Goal: Check status: Check status

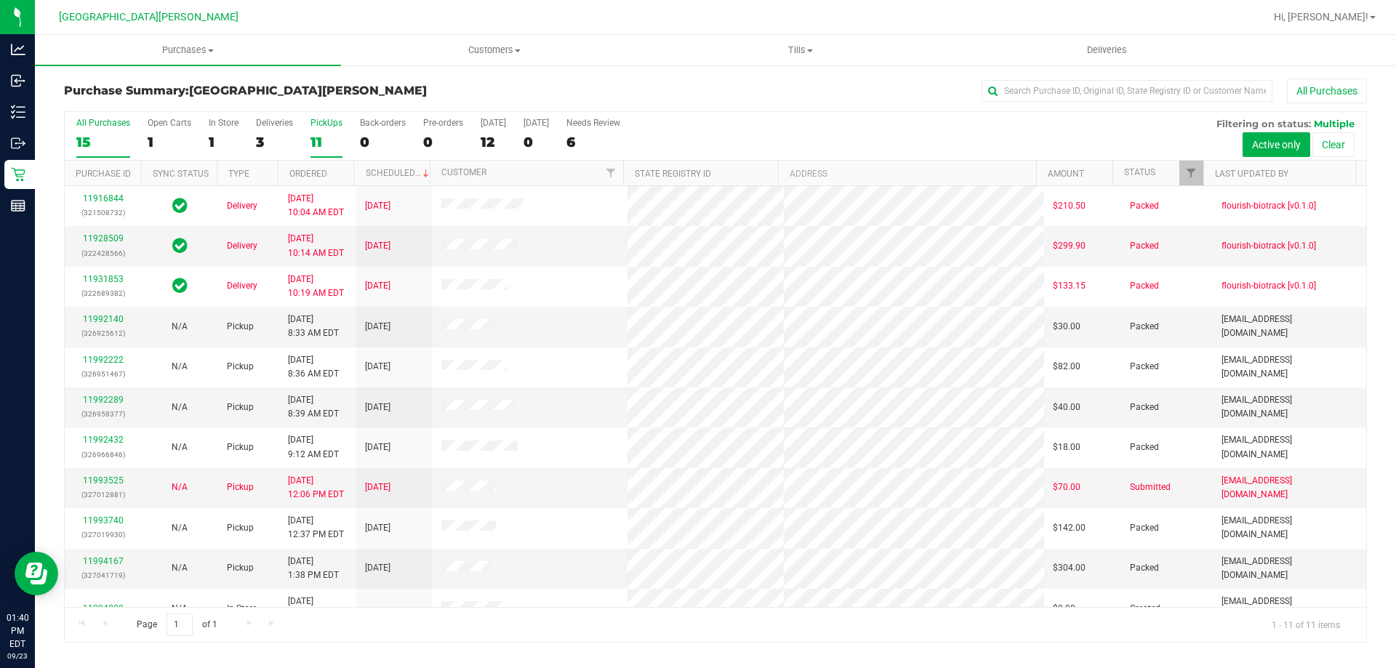
click at [329, 126] on div "PickUps" at bounding box center [327, 123] width 32 height 10
click at [0, 0] on input "PickUps 11" at bounding box center [0, 0] width 0 height 0
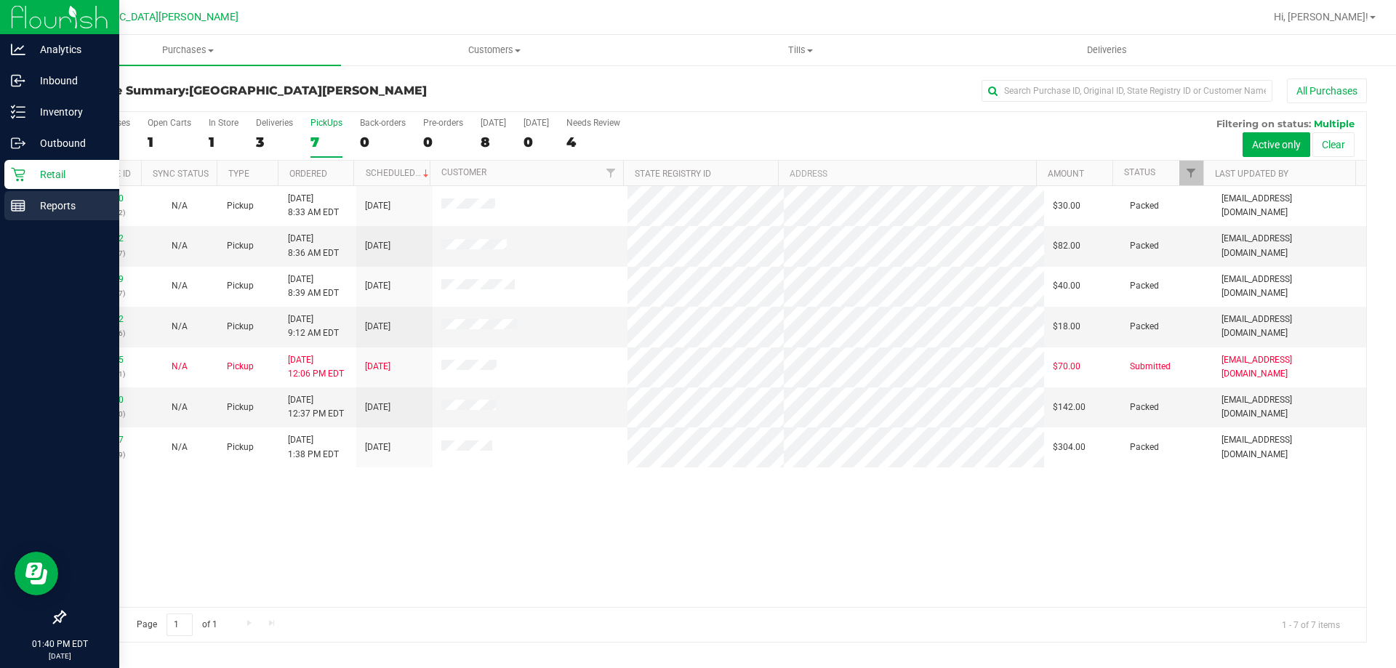
click at [27, 220] on link "Reports" at bounding box center [59, 206] width 119 height 31
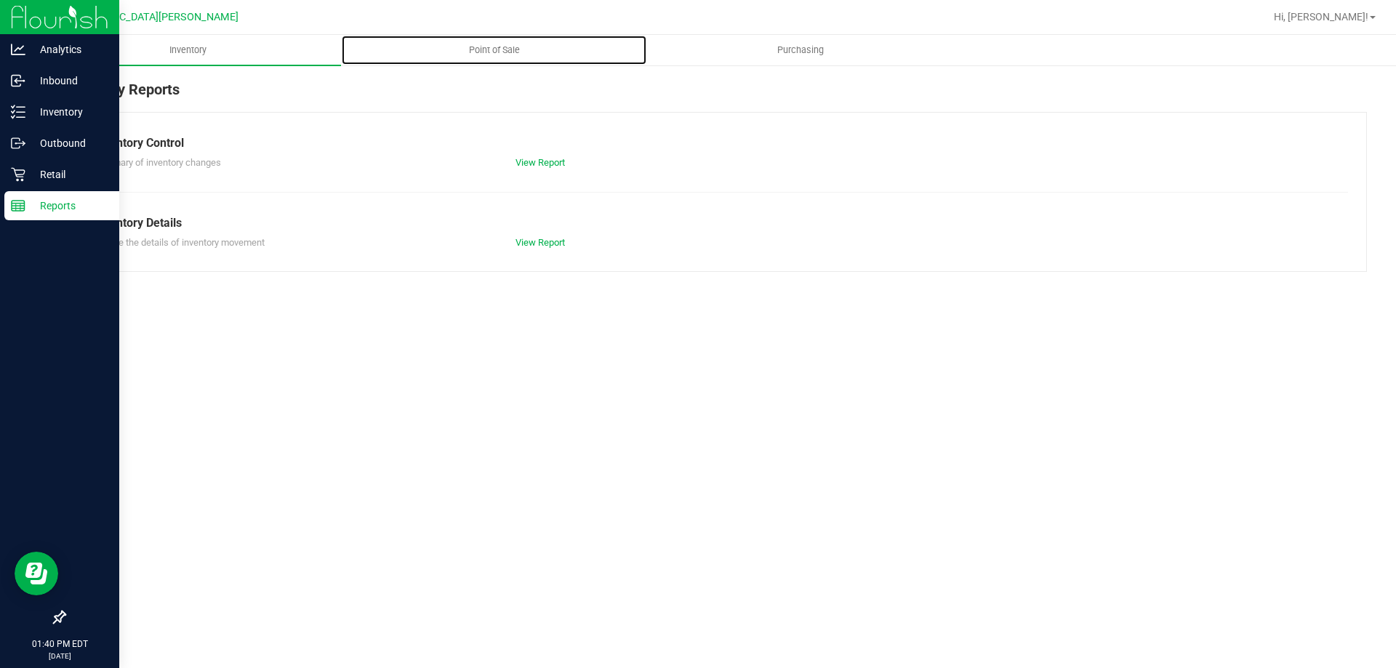
click at [497, 49] on span "Point of Sale" at bounding box center [494, 50] width 90 height 13
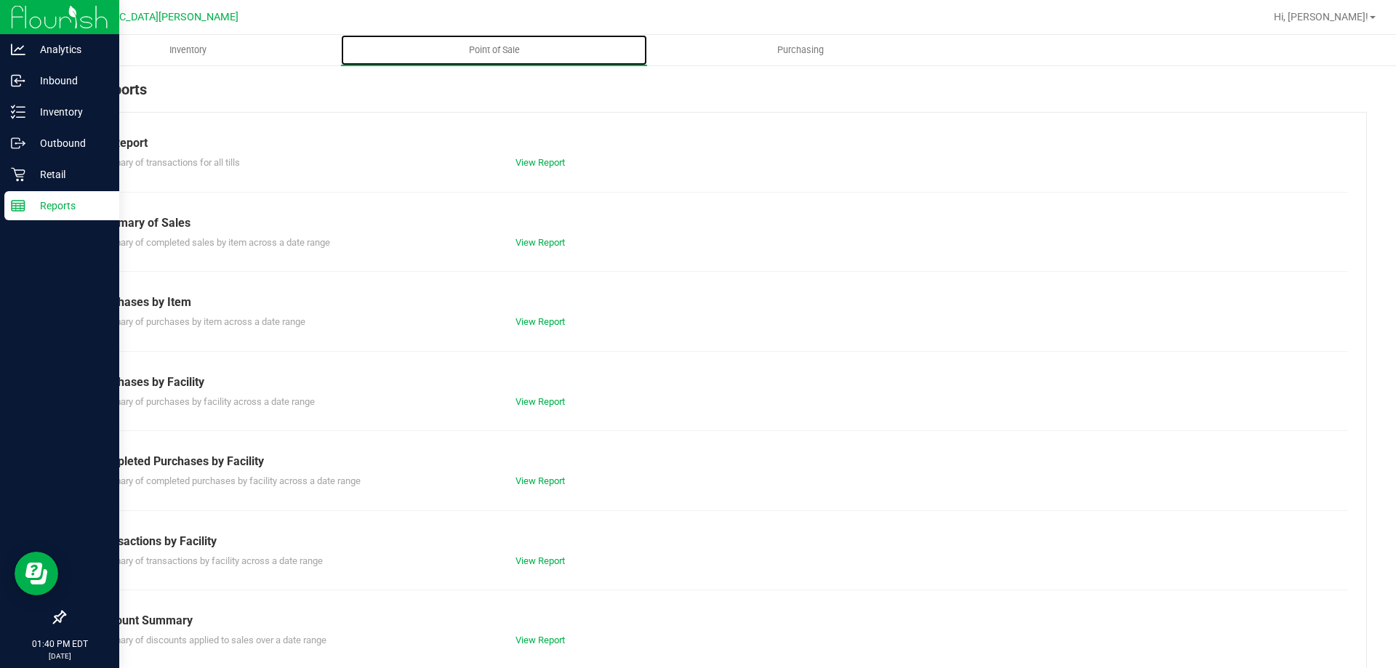
scroll to position [96, 0]
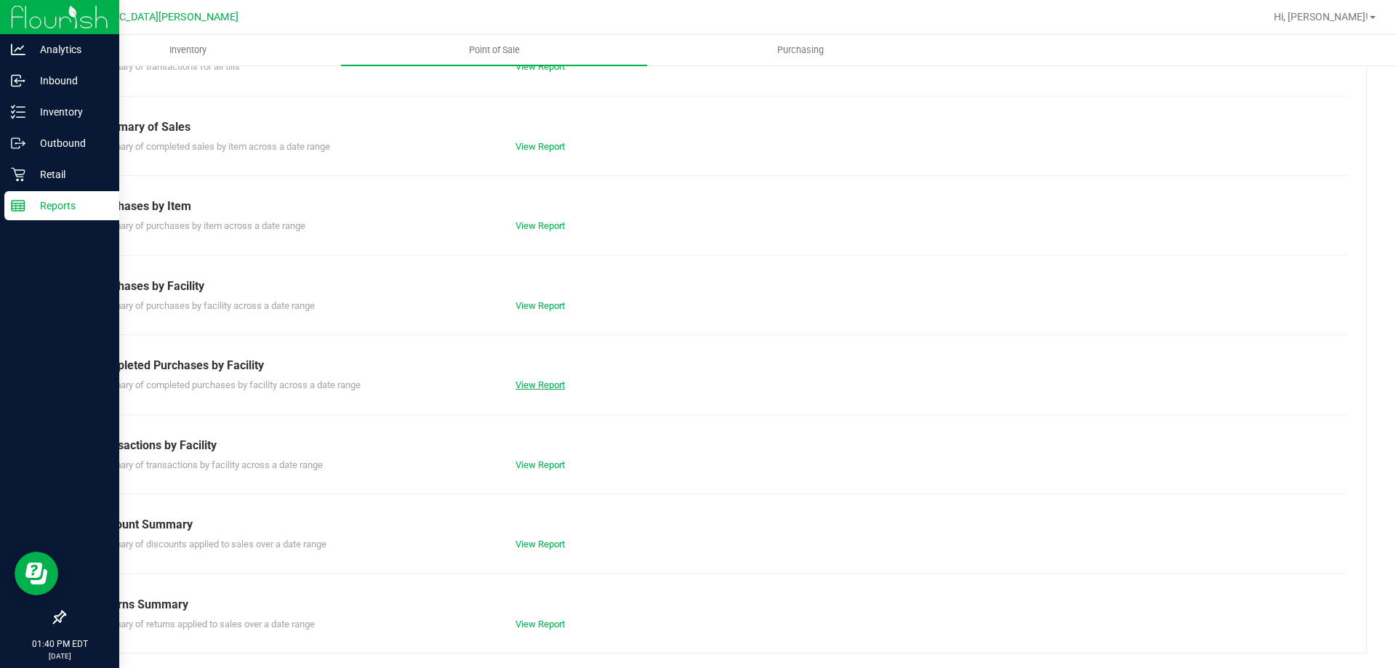
click at [531, 385] on link "View Report" at bounding box center [540, 385] width 49 height 11
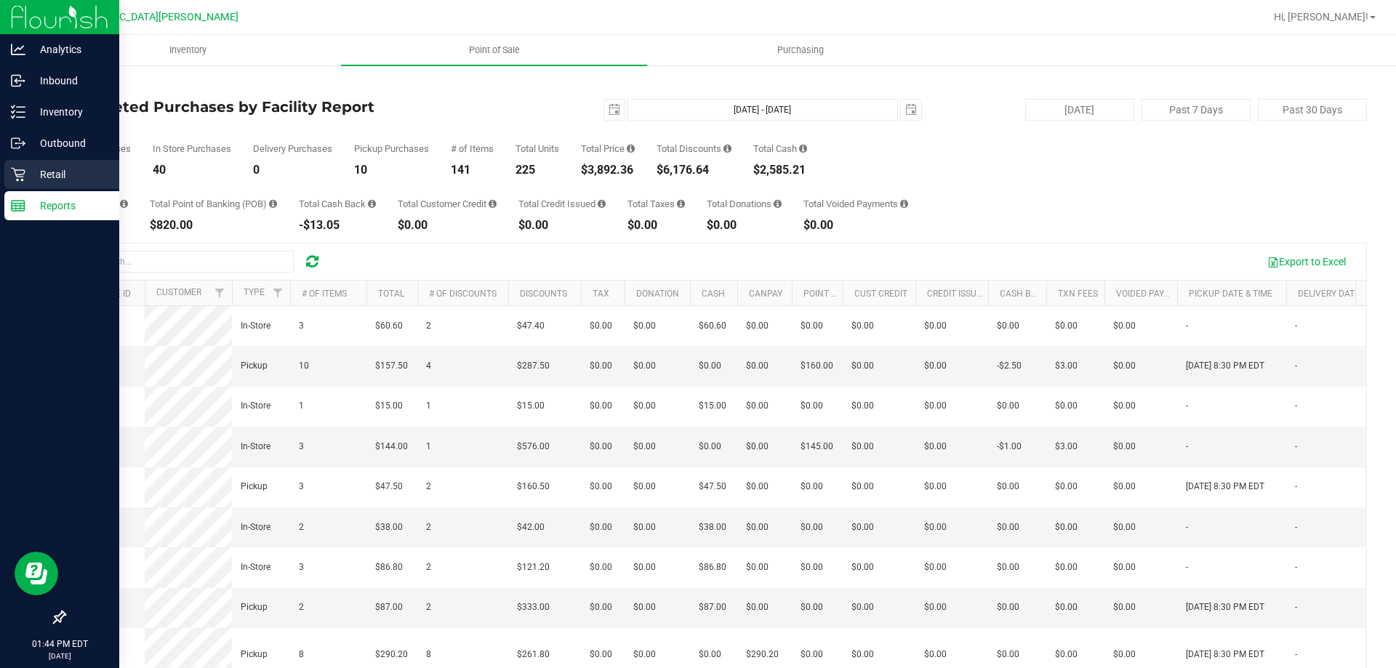
click at [14, 182] on div "Retail" at bounding box center [61, 174] width 115 height 29
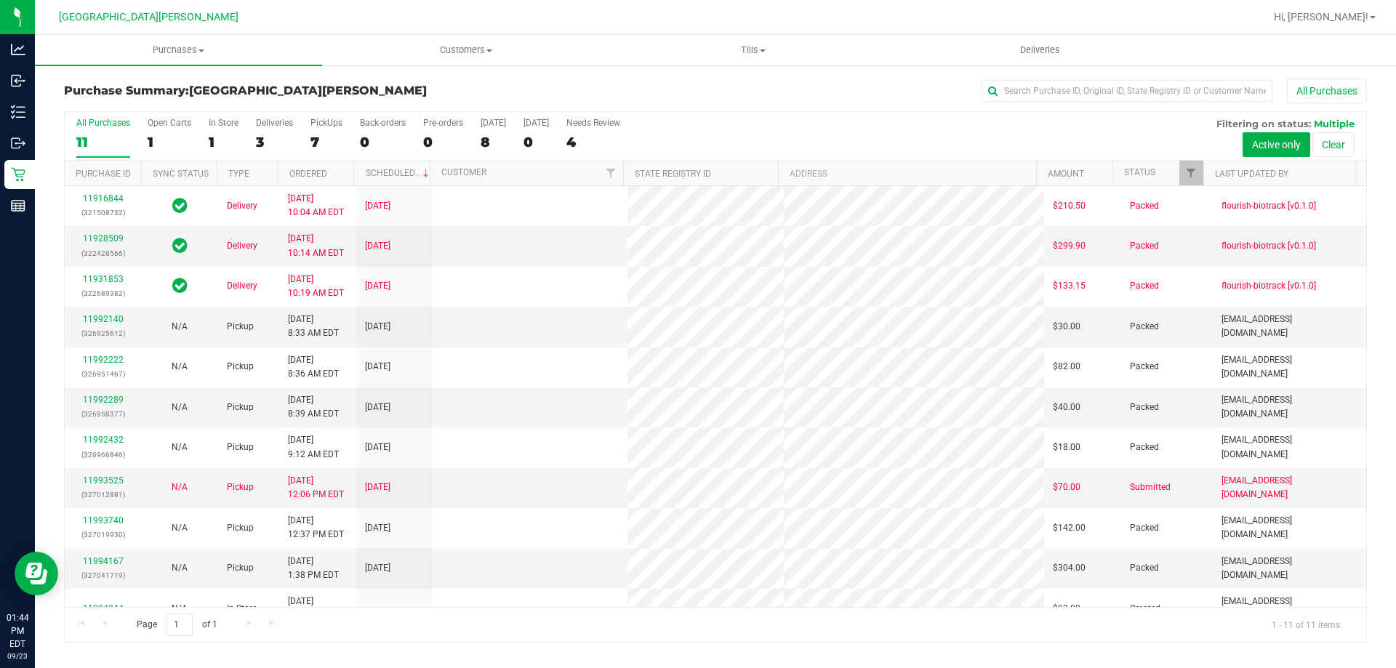
click at [329, 134] on div "7" at bounding box center [327, 142] width 32 height 17
click at [0, 0] on input "PickUps 7" at bounding box center [0, 0] width 0 height 0
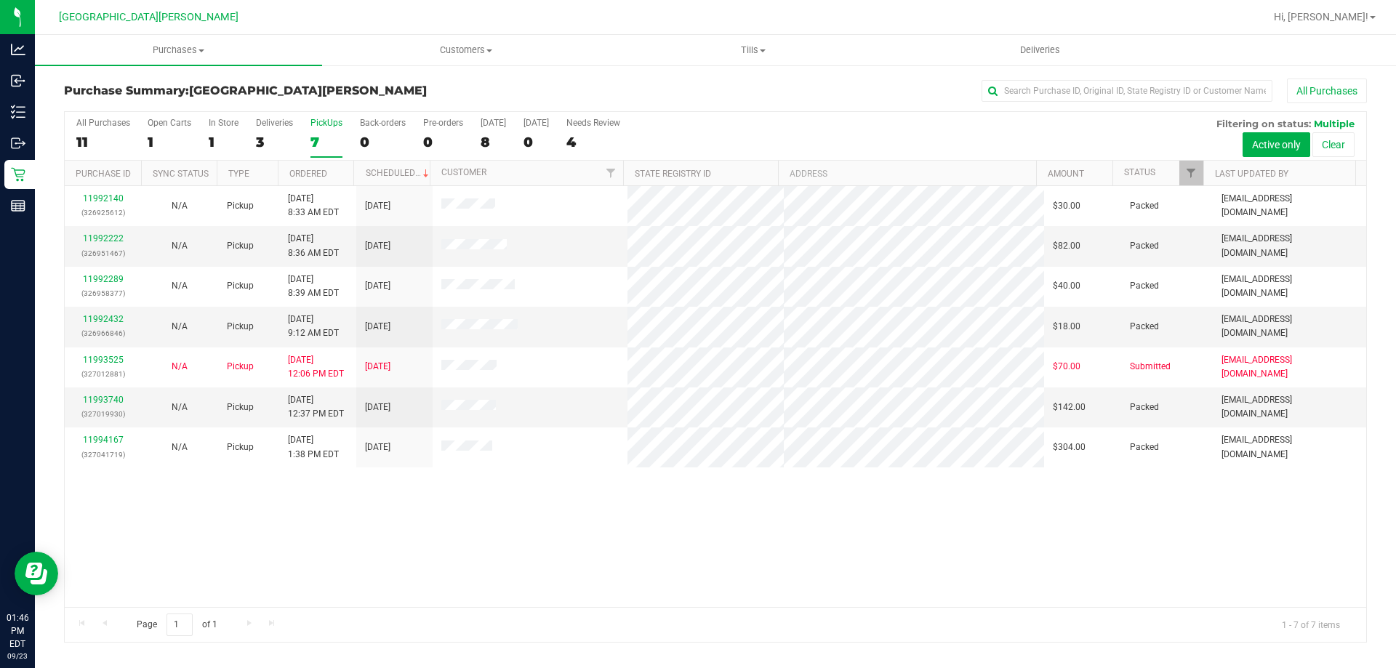
click at [316, 129] on label "PickUps 7" at bounding box center [327, 138] width 32 height 40
click at [0, 0] on input "PickUps 7" at bounding box center [0, 0] width 0 height 0
click at [324, 122] on div "PickUps" at bounding box center [327, 123] width 32 height 10
click at [0, 0] on input "PickUps 7" at bounding box center [0, 0] width 0 height 0
click at [337, 135] on div "7" at bounding box center [327, 142] width 32 height 17
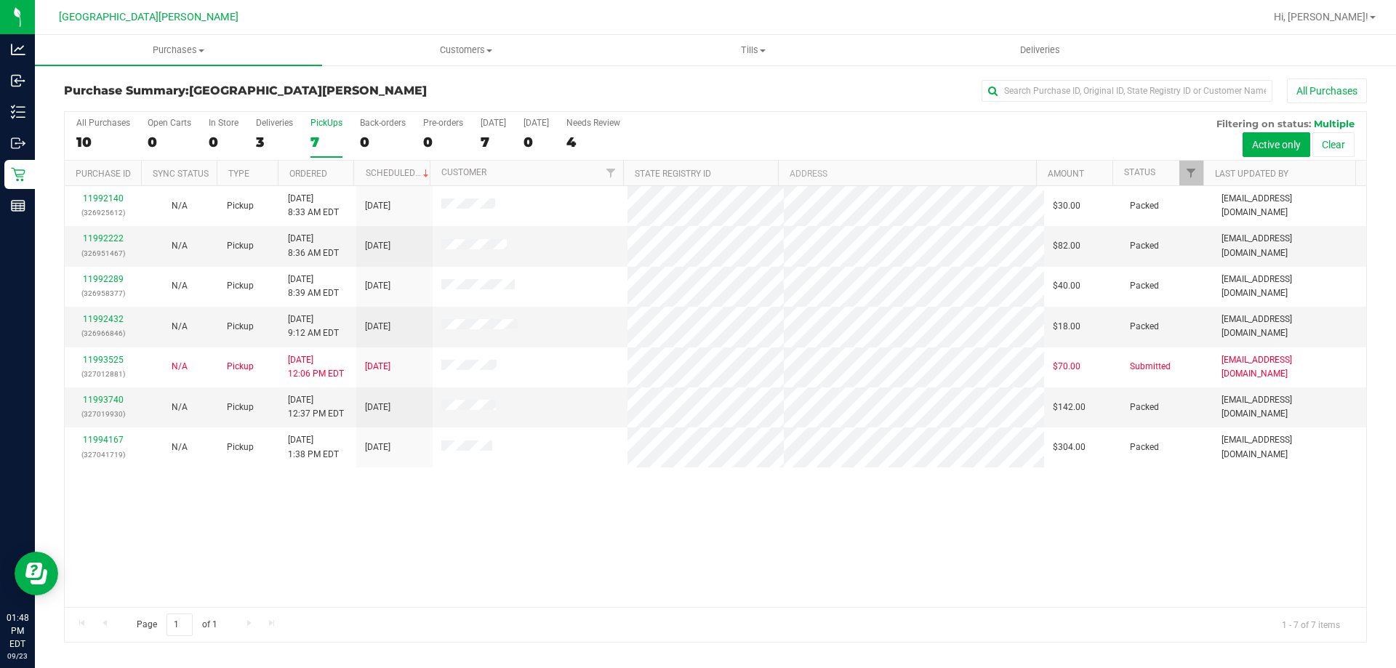
click at [0, 0] on input "PickUps 7" at bounding box center [0, 0] width 0 height 0
click at [912, 581] on div "11992140 (326925612) N/A Pickup [DATE] 8:33 AM EDT 9/23/2025 $30.00 Packed [EMA…" at bounding box center [716, 396] width 1302 height 421
click at [320, 132] on label "PickUps 7" at bounding box center [327, 138] width 32 height 40
click at [0, 0] on input "PickUps 7" at bounding box center [0, 0] width 0 height 0
click at [329, 131] on label "PickUps 7" at bounding box center [327, 138] width 32 height 40
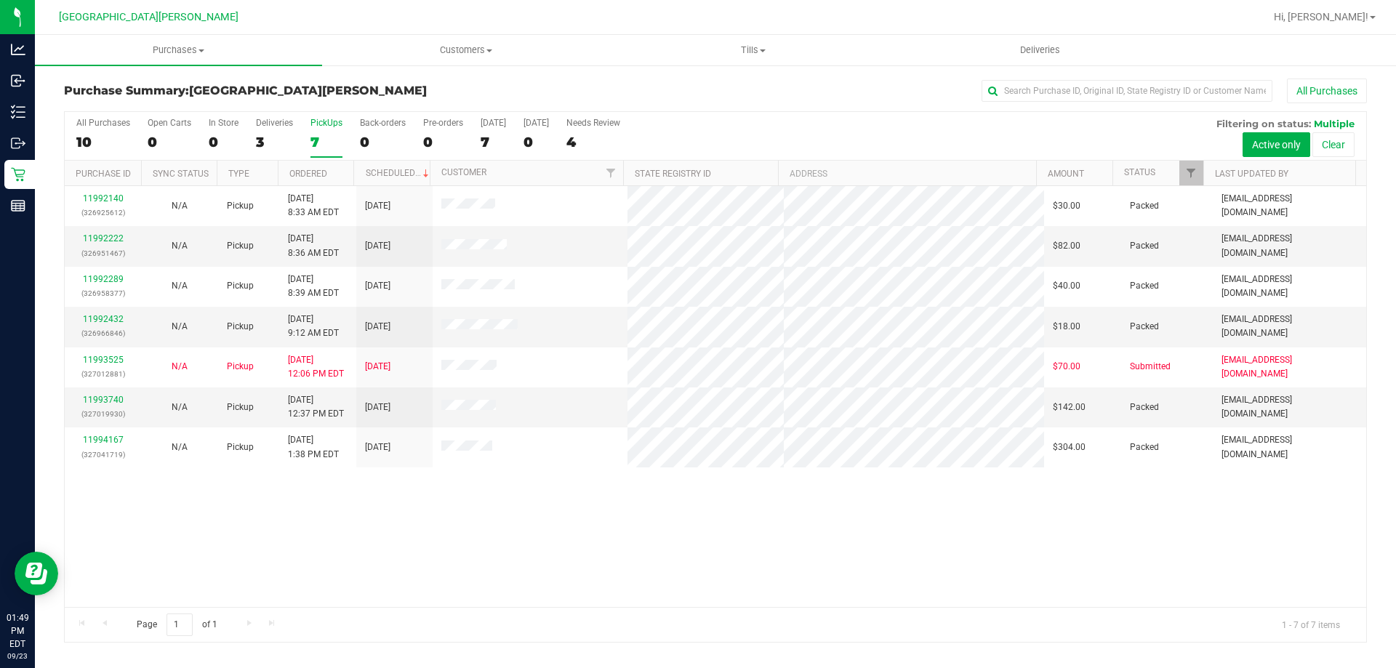
click at [0, 0] on input "PickUps 7" at bounding box center [0, 0] width 0 height 0
click at [316, 145] on div "7" at bounding box center [327, 142] width 32 height 17
click at [0, 0] on input "PickUps 7" at bounding box center [0, 0] width 0 height 0
click at [573, 519] on div "11992140 (326925612) N/A Pickup [DATE] 8:33 AM EDT 9/23/2025 $30.00 Packed [EMA…" at bounding box center [716, 396] width 1302 height 421
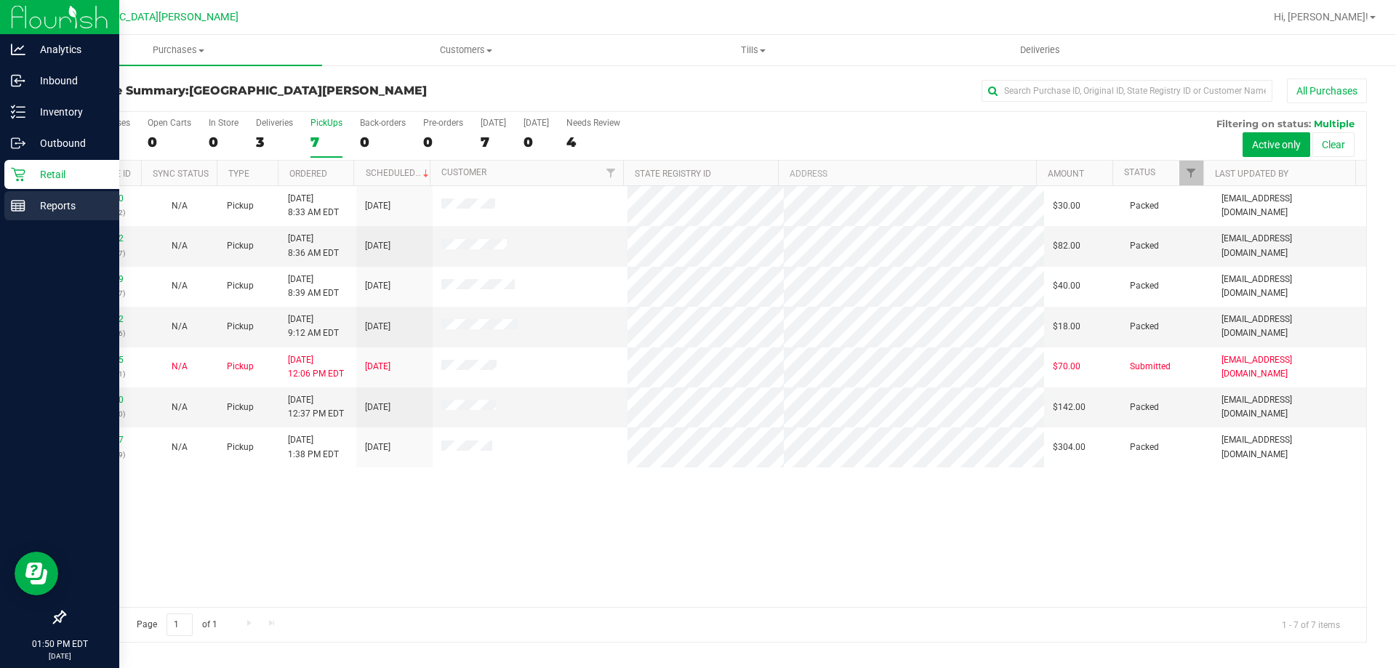
click at [25, 207] on rect at bounding box center [18, 206] width 13 height 10
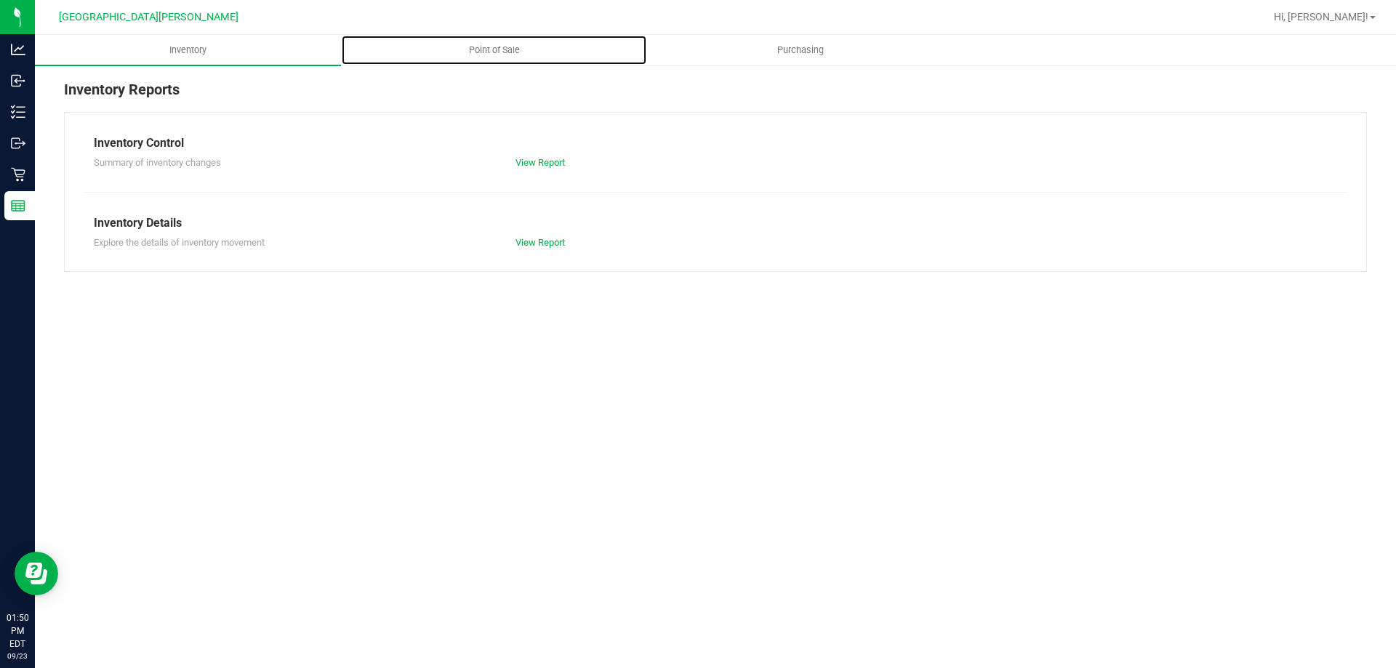
click at [471, 50] on span "Point of Sale" at bounding box center [494, 50] width 90 height 13
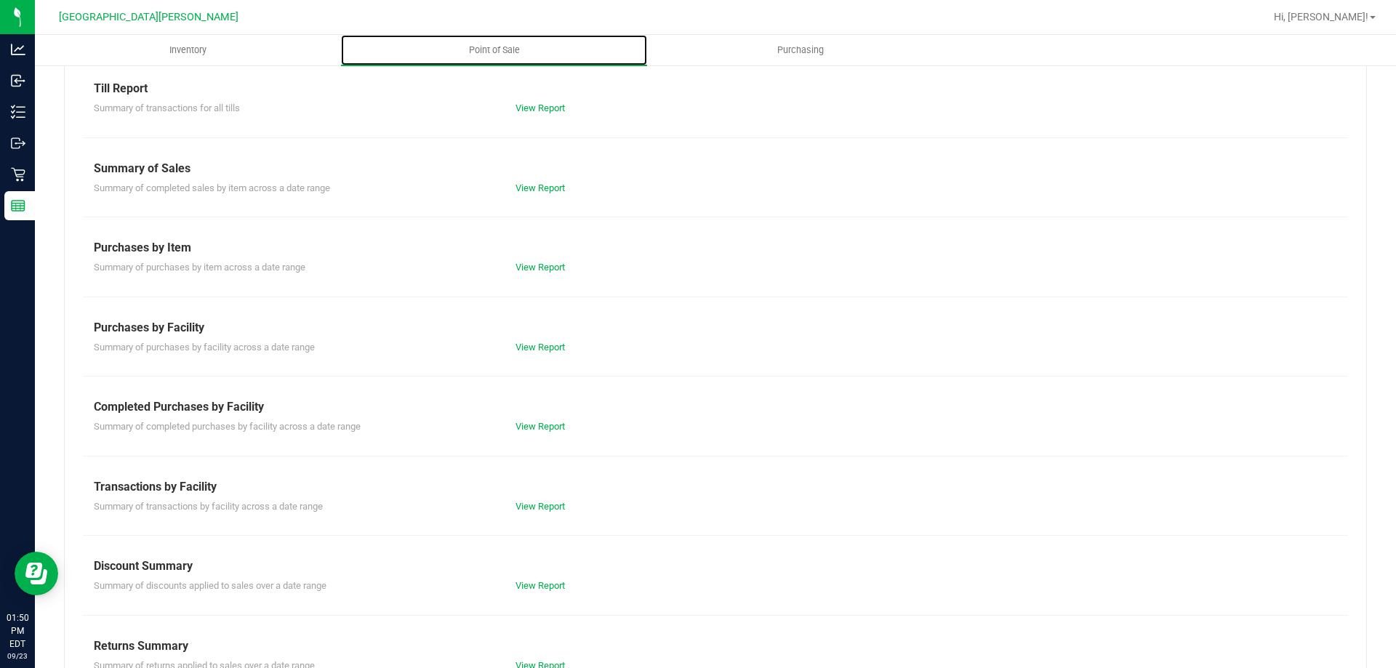
scroll to position [96, 0]
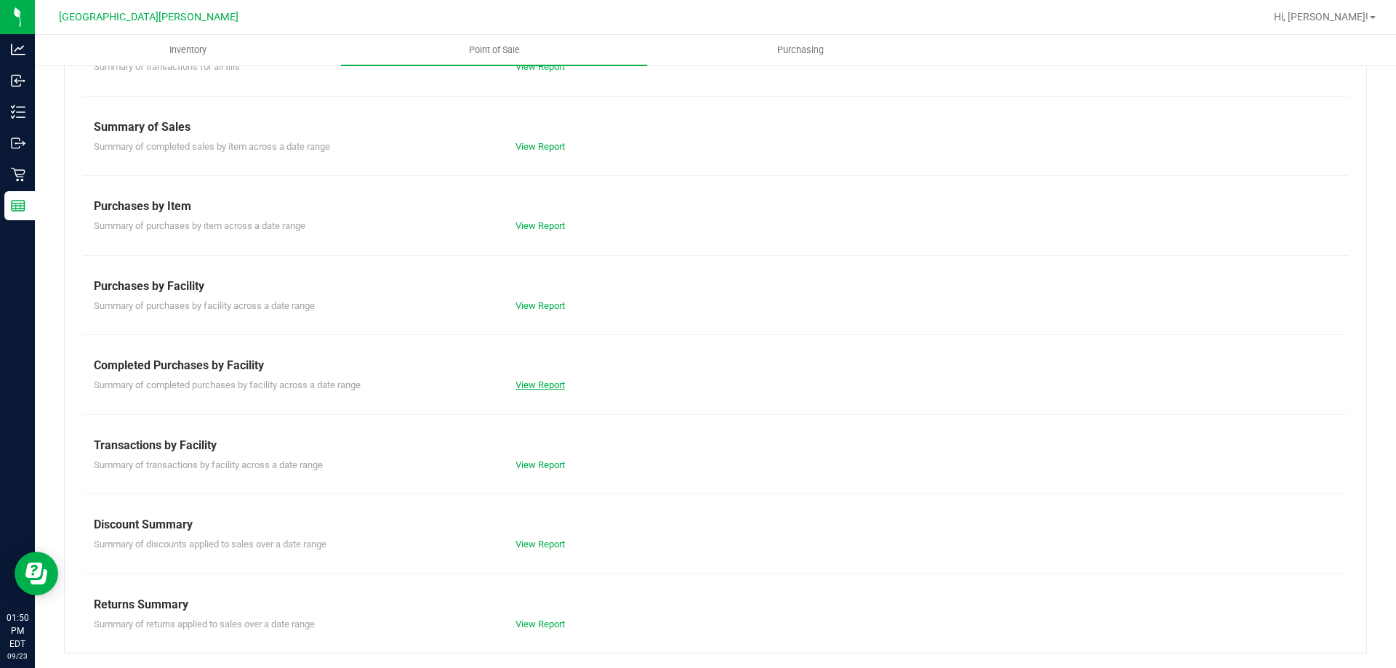
click at [541, 387] on link "View Report" at bounding box center [540, 385] width 49 height 11
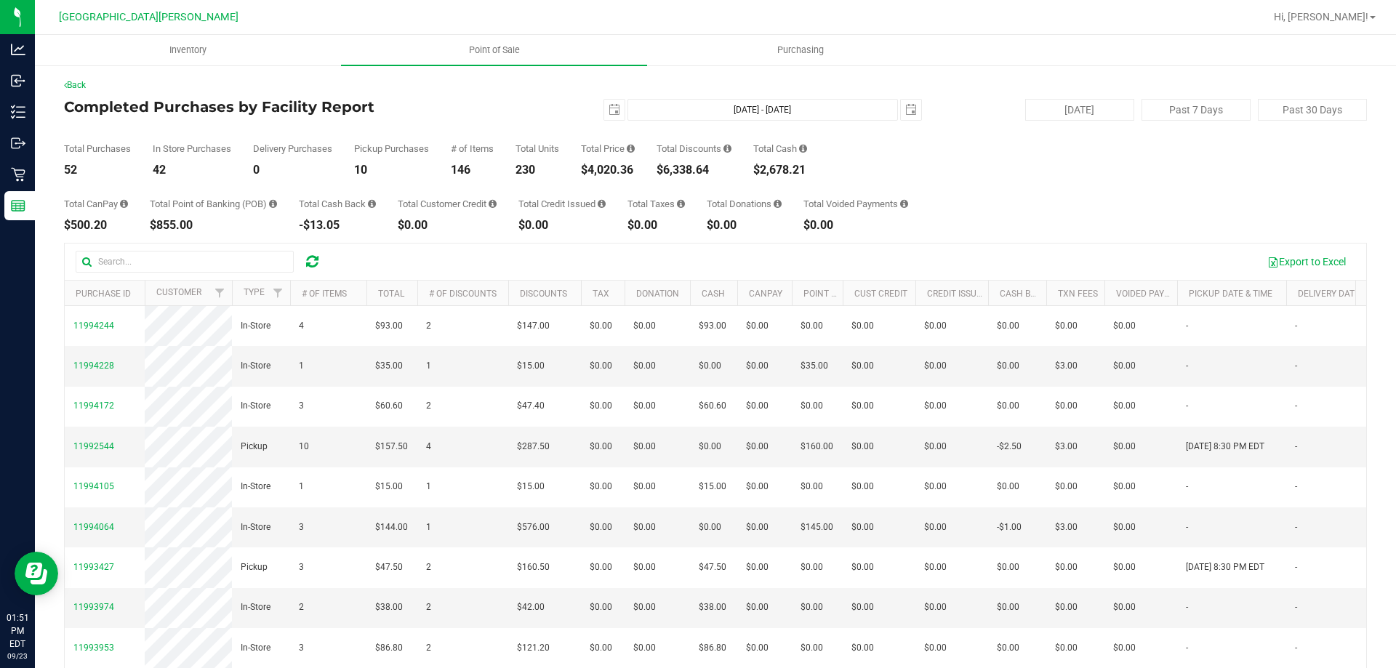
click at [612, 172] on div "$4,020.36" at bounding box center [608, 170] width 54 height 12
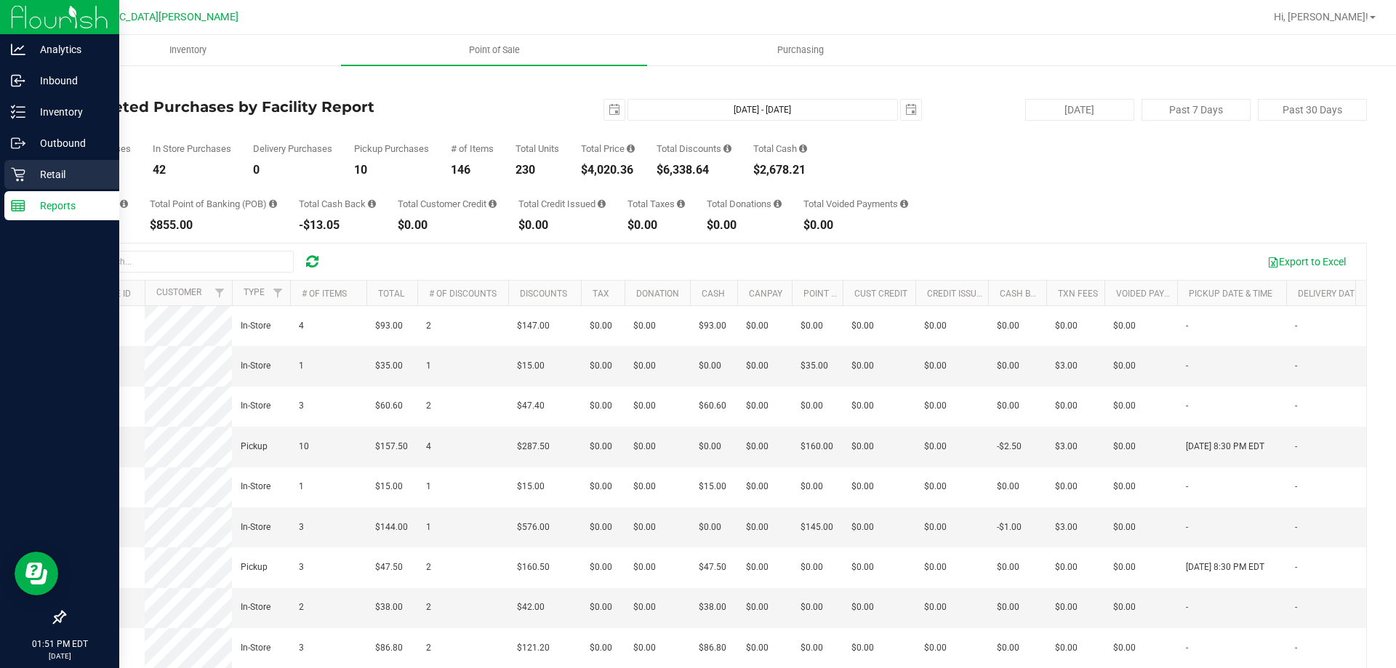
click at [0, 182] on link "Retail" at bounding box center [59, 175] width 119 height 31
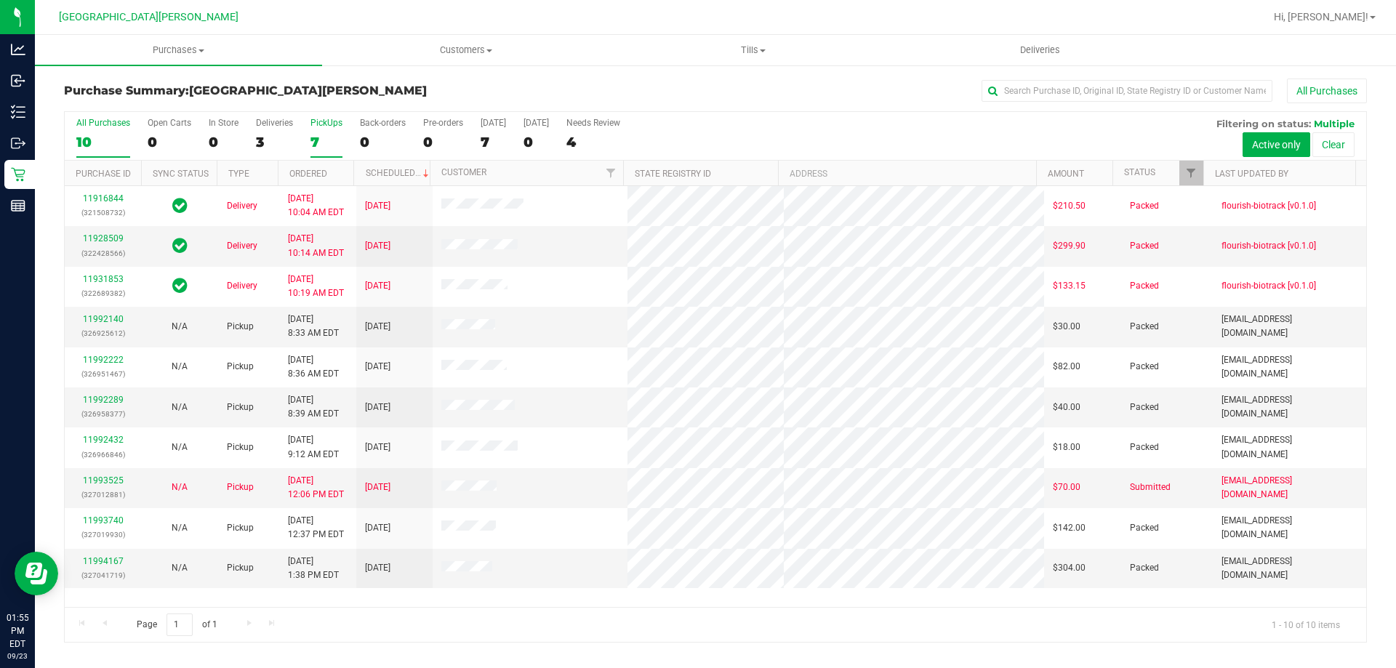
drag, startPoint x: 324, startPoint y: 111, endPoint x: 319, endPoint y: 133, distance: 22.6
click at [322, 121] on div "All Purchases 10 Open Carts 0 In Store 0 Deliveries 3 PickUps 7 Back-orders 0 P…" at bounding box center [716, 118] width 1302 height 12
click at [318, 135] on div "7" at bounding box center [327, 142] width 32 height 17
click at [0, 0] on input "PickUps 7" at bounding box center [0, 0] width 0 height 0
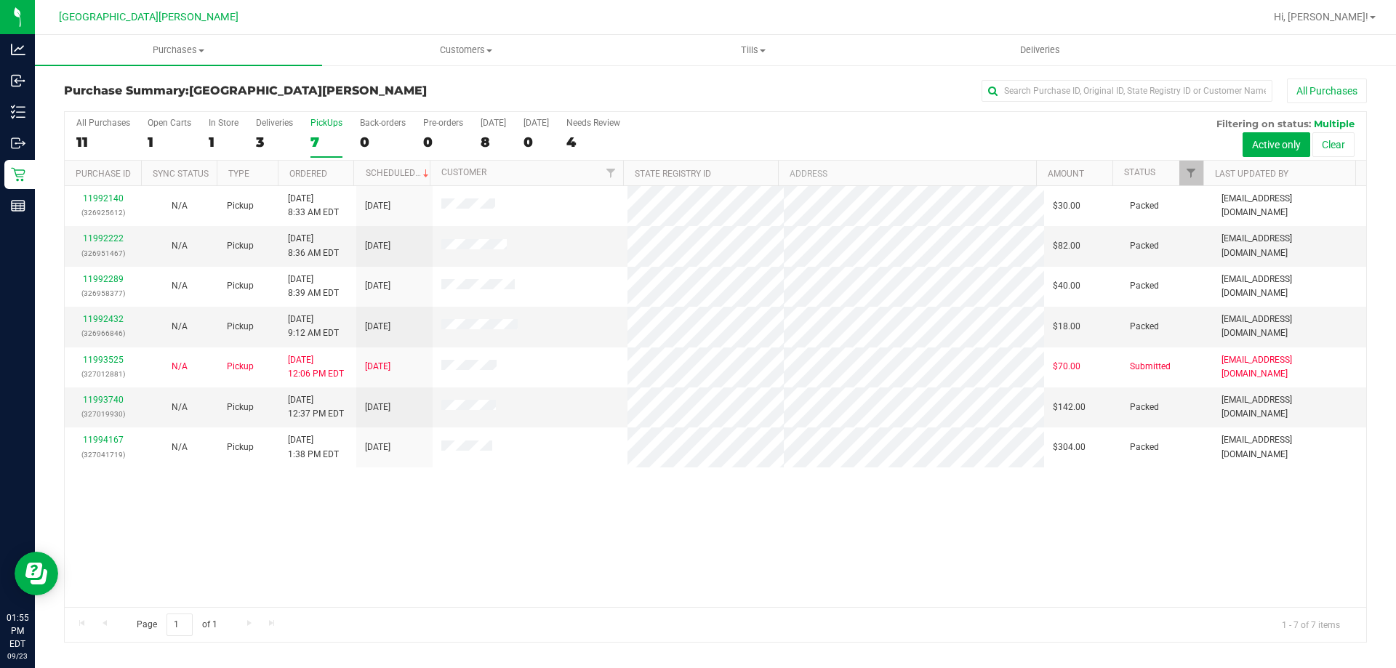
click at [316, 137] on div "7" at bounding box center [327, 142] width 32 height 17
click at [0, 0] on input "PickUps 7" at bounding box center [0, 0] width 0 height 0
click at [322, 144] on div "7" at bounding box center [327, 142] width 32 height 17
click at [0, 0] on input "PickUps 7" at bounding box center [0, 0] width 0 height 0
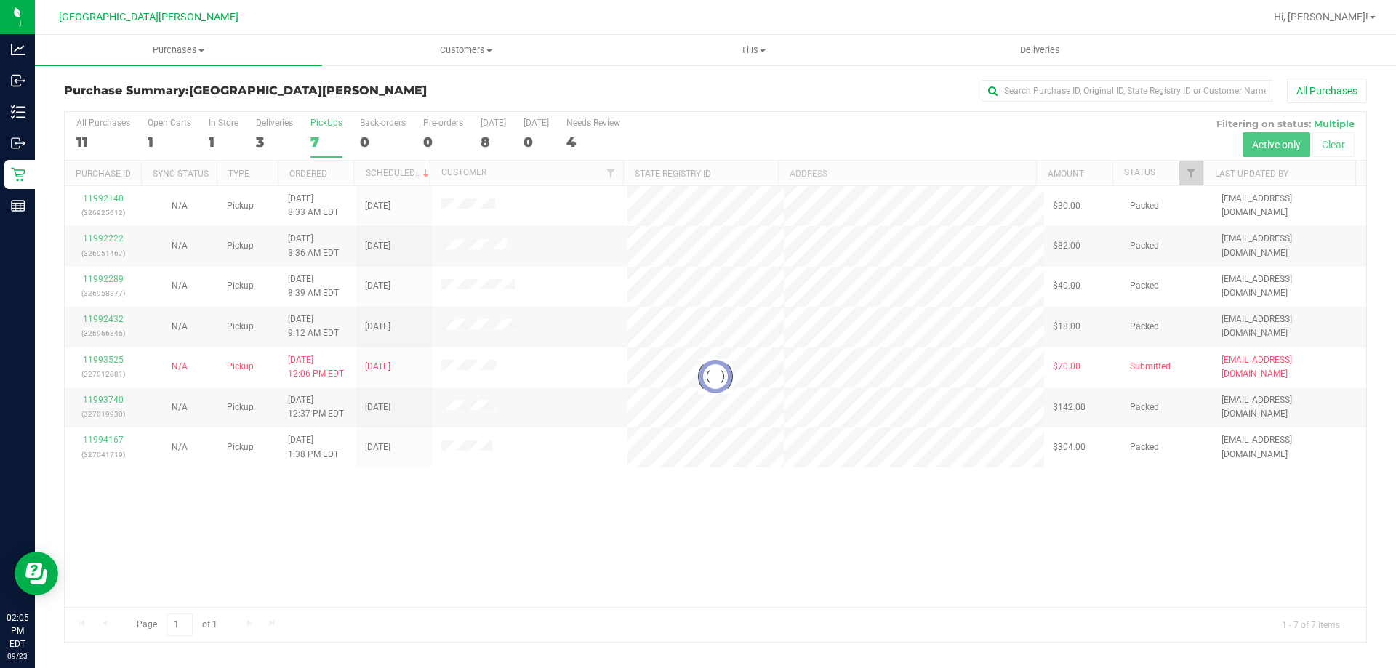
drag, startPoint x: 324, startPoint y: 155, endPoint x: 328, endPoint y: 127, distance: 28.7
click at [328, 127] on div at bounding box center [716, 377] width 1302 height 530
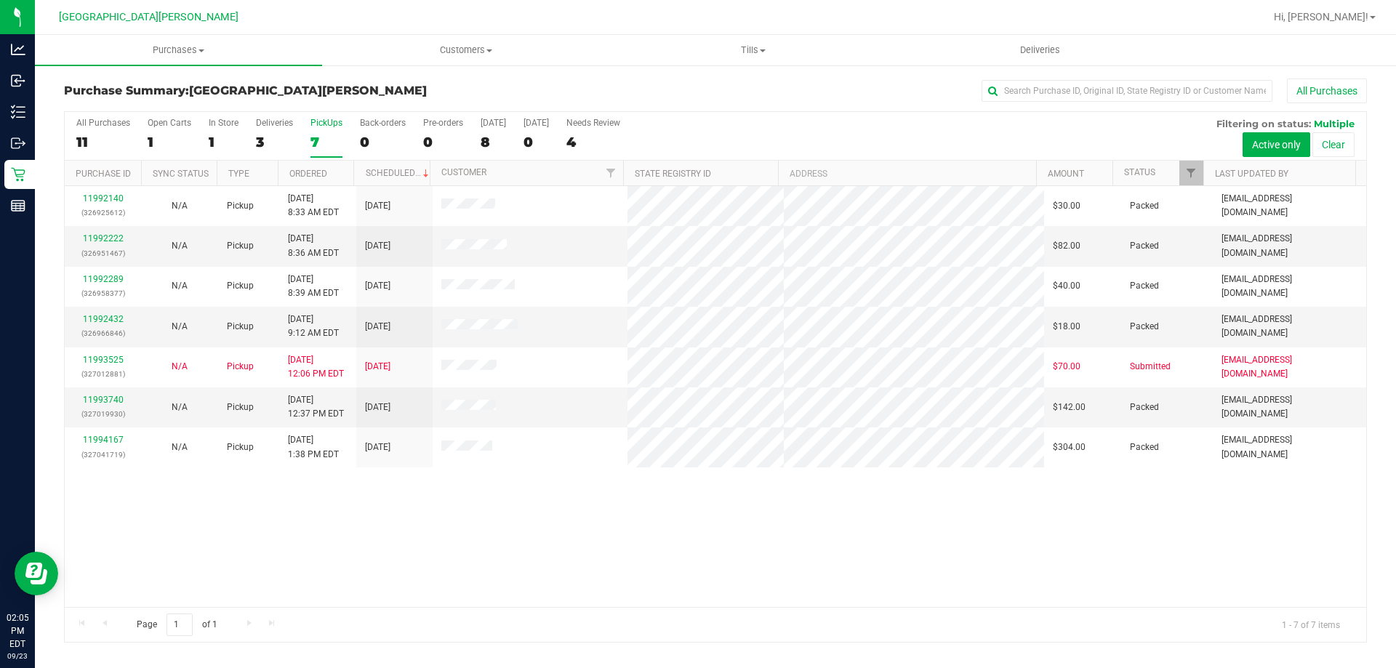
click at [328, 127] on div "PickUps" at bounding box center [327, 123] width 32 height 10
click at [0, 0] on input "PickUps 7" at bounding box center [0, 0] width 0 height 0
click at [317, 140] on div "7" at bounding box center [327, 142] width 32 height 17
click at [0, 0] on input "PickUps 7" at bounding box center [0, 0] width 0 height 0
click at [317, 140] on div "7" at bounding box center [327, 142] width 32 height 17
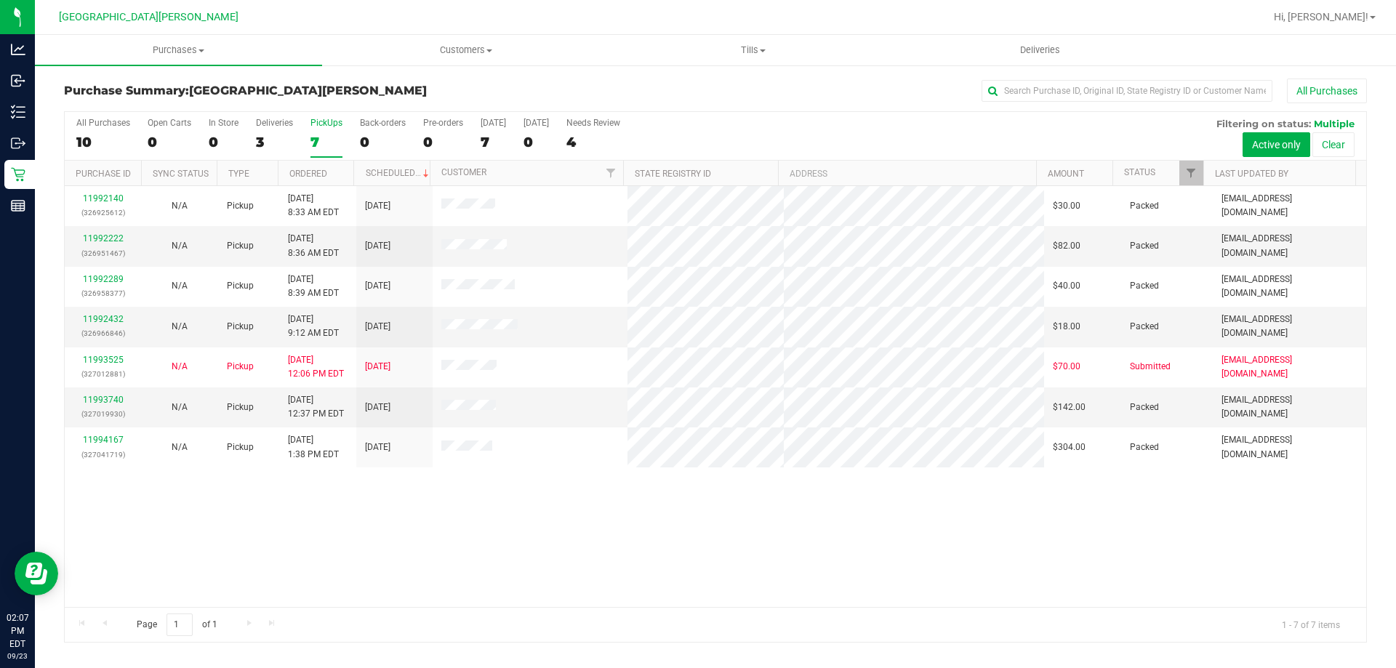
click at [0, 0] on input "PickUps 7" at bounding box center [0, 0] width 0 height 0
